Goal: Ask a question

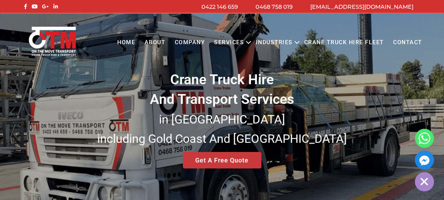
click at [218, 163] on div "Crane Truck Hire And Transport Services in [GEOGRAPHIC_DATA] [GEOGRAPHIC_DATA] …" at bounding box center [222, 117] width 444 height 206
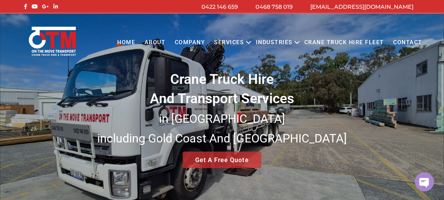
click at [218, 163] on div "Crane Truck Hire And Transport Services in [GEOGRAPHIC_DATA] [GEOGRAPHIC_DATA] …" at bounding box center [222, 117] width 444 height 206
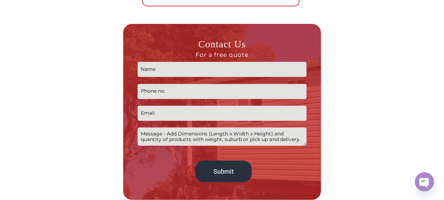
scroll to position [276, 0]
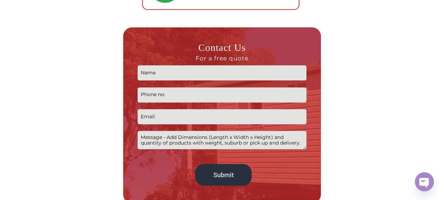
click at [212, 71] on input "Contact form" at bounding box center [222, 72] width 169 height 15
type input "[PERSON_NAME]"
type input "0401865301"
type input "[EMAIL_ADDRESS][DOMAIN_NAME]"
click at [198, 137] on textarea "Contact form" at bounding box center [222, 140] width 169 height 18
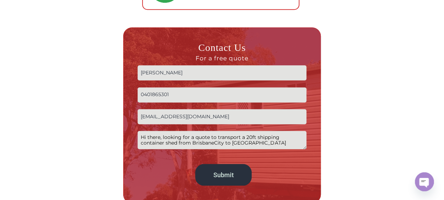
click at [189, 144] on textarea "Hi there, looking for a quote to transport a 20ft shipping container shed from …" at bounding box center [222, 140] width 169 height 18
click at [234, 143] on textarea "Hi there, looking for a quote to transport a 20ft shipping container shed from …" at bounding box center [222, 140] width 169 height 18
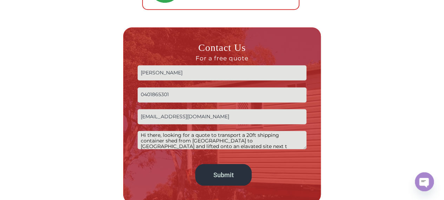
click at [155, 146] on textarea "Hi there, looking for a quote to transport a 20ft shipping container shed from …" at bounding box center [222, 140] width 169 height 18
click at [197, 145] on textarea "Hi there, looking for a quote to transport a 20ft shipping container shed from …" at bounding box center [222, 140] width 169 height 18
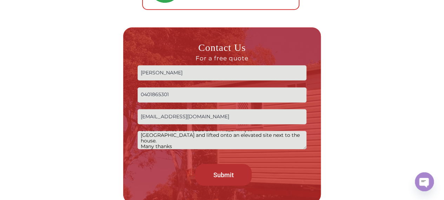
type textarea "Hi there, looking for a quote to transport a 20ft shipping container shed from …"
click at [229, 173] on input "Submit" at bounding box center [223, 175] width 56 height 22
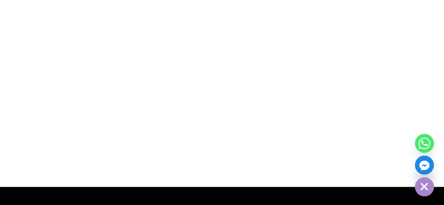
scroll to position [377, 0]
